Goal: Information Seeking & Learning: Learn about a topic

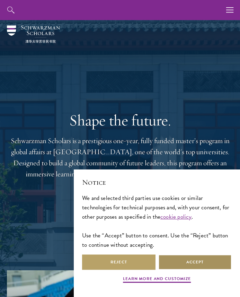
click at [195, 264] on button "Accept" at bounding box center [194, 262] width 73 height 16
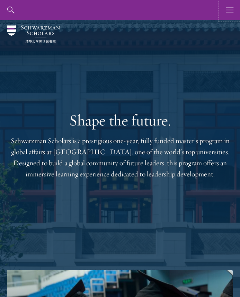
click at [228, 11] on icon "button" at bounding box center [230, 10] width 8 height 20
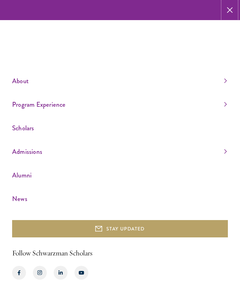
click at [229, 11] on icon "button" at bounding box center [230, 10] width 6 height 20
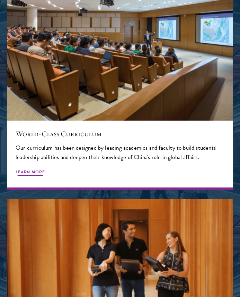
scroll to position [634, 0]
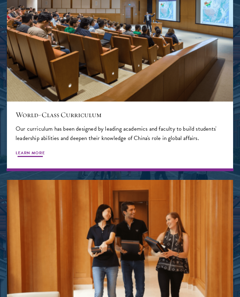
click at [36, 151] on span "Learn More" at bounding box center [30, 154] width 29 height 8
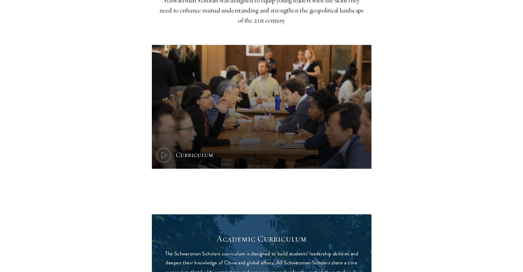
scroll to position [208, 0]
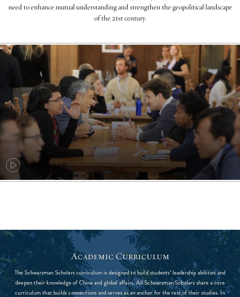
click at [12, 165] on icon at bounding box center [13, 165] width 16 height 16
